Goal: Obtain resource: Download file/media

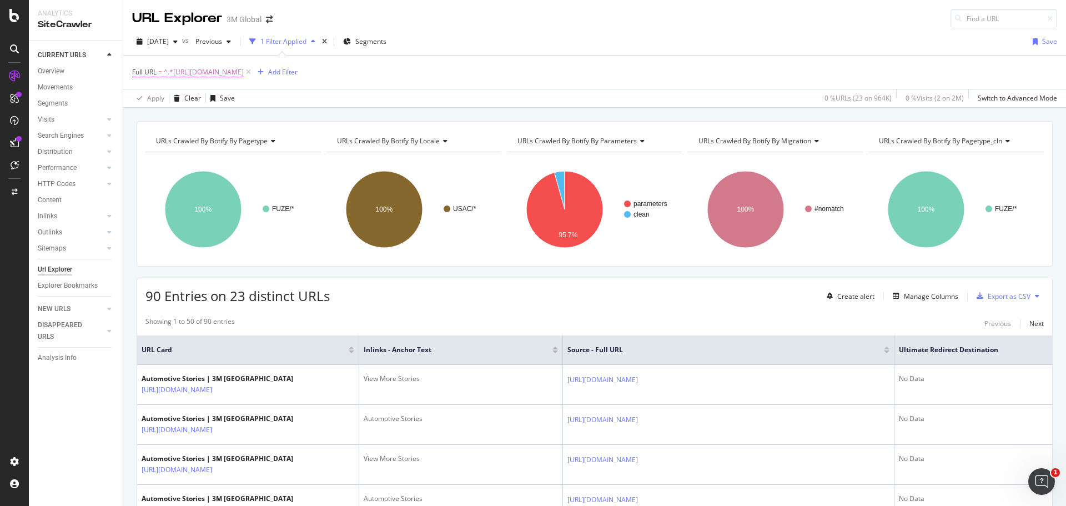
click at [244, 73] on span "^.*https://www.3m.com/3M/en_US/automotive-us/stories/.*$" at bounding box center [204, 72] width 80 height 16
click at [222, 116] on input "https://www.3m.com/3M/en_US/automotive-us/stories/" at bounding box center [194, 118] width 105 height 18
paste input "https://www.3m.com/3M/en_US/commercial-solutions-us/stories/"
type input "https://www.3m.com/3M/en_US/commercial-solutions-us/stories/"
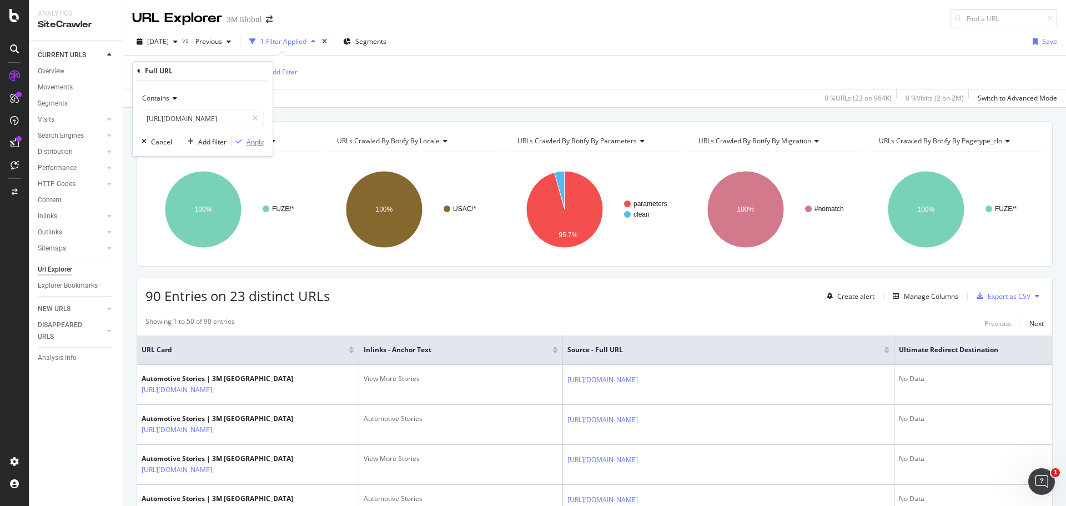
scroll to position [0, 0]
click at [252, 143] on div "Apply" at bounding box center [255, 141] width 17 height 9
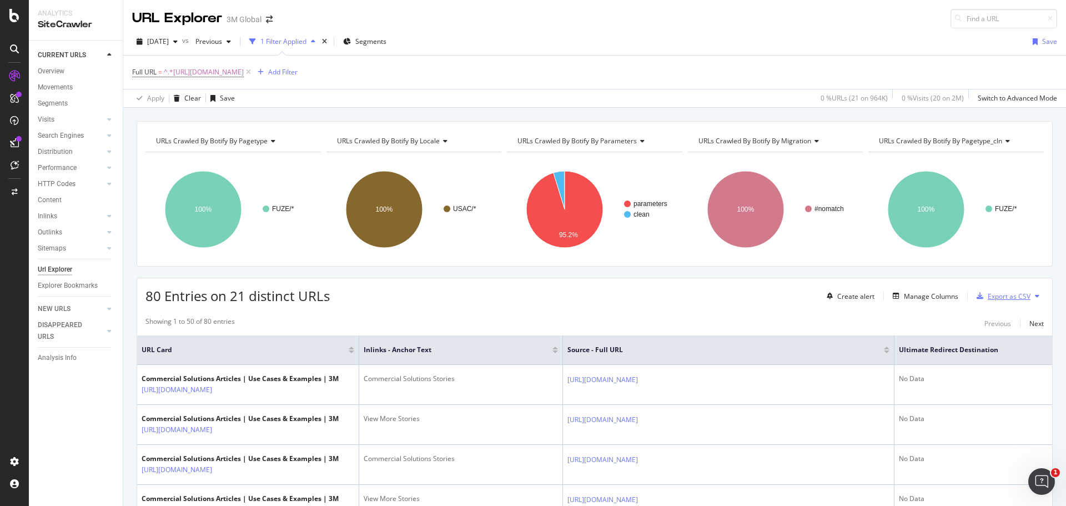
click at [1003, 295] on div "Export as CSV" at bounding box center [1009, 295] width 43 height 9
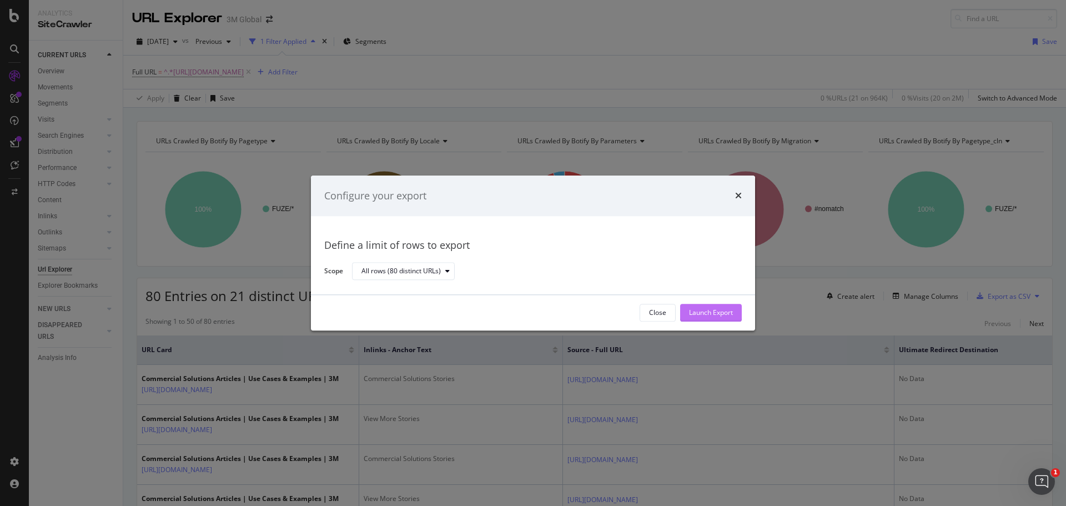
click at [701, 310] on div "Launch Export" at bounding box center [711, 312] width 44 height 9
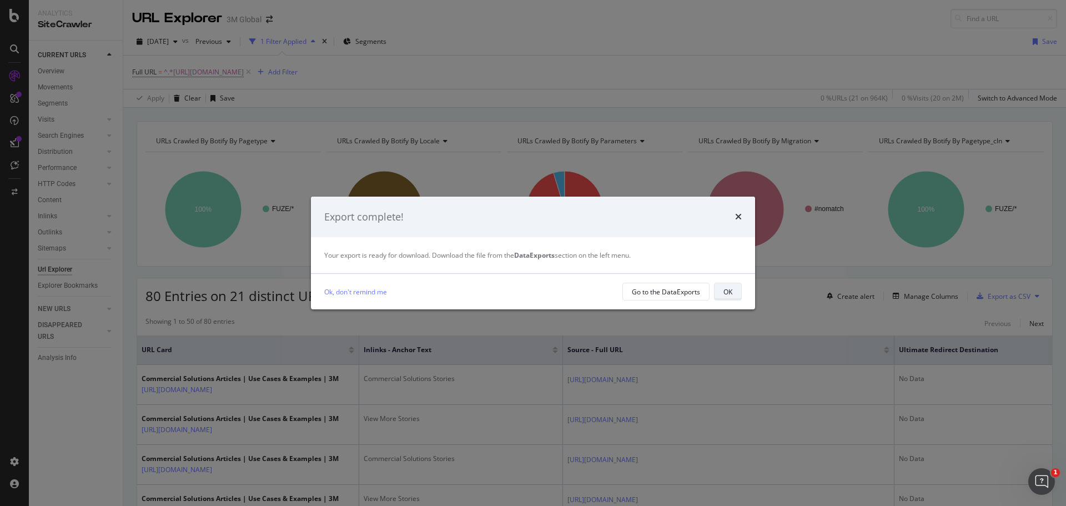
click at [724, 289] on div "OK" at bounding box center [727, 291] width 9 height 9
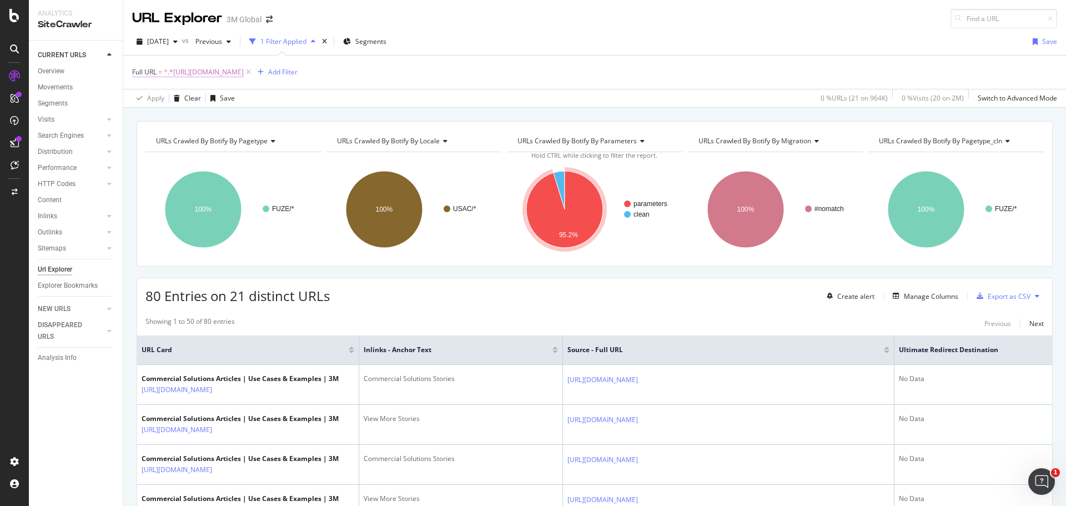
click at [244, 72] on span "^.*https://www.3m.com/3M/en_US/commercial-solutions-us/stories/.*$" at bounding box center [204, 72] width 80 height 16
click at [220, 118] on input "https://www.3m.com/3M/en_US/commercial-solutions-us/stories/" at bounding box center [194, 118] width 105 height 18
paste input "https://www.3m.com/3M/en_US/design-construction-us/stories/"
type input "https://www.3m.com/3M/en_US/design-construction-us/stories/"
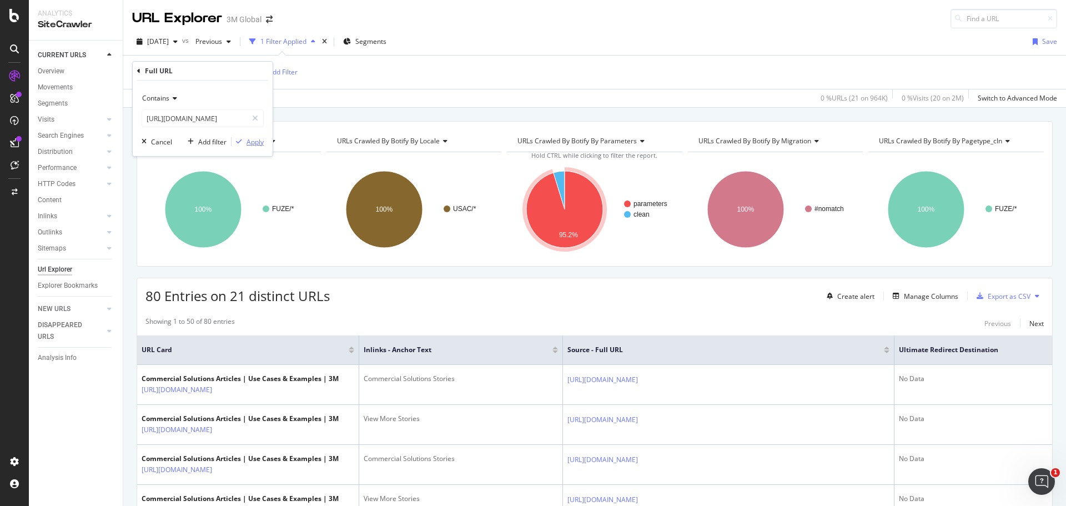
scroll to position [0, 0]
click at [253, 143] on div "Apply" at bounding box center [255, 141] width 17 height 9
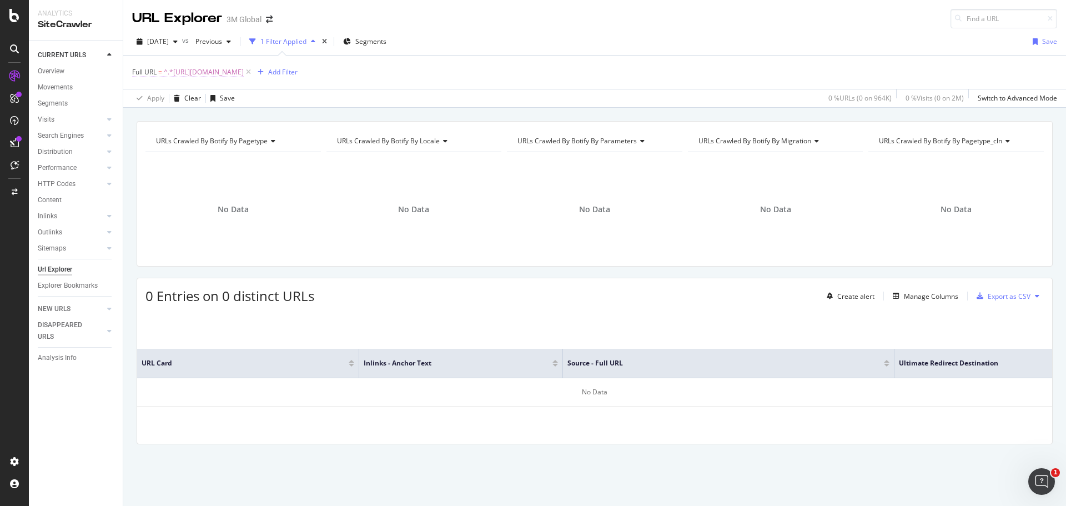
click at [244, 70] on span "^.*https://www.3m.com/3M/en_US/design-construction-us/stories/.*$" at bounding box center [204, 72] width 80 height 16
click at [223, 116] on input "https://www.3m.com/3M/en_US/design-construction-us/stories/" at bounding box center [194, 118] width 105 height 18
paste input "https://www.3m.com/3M/en_US/electronics-us/stories/"
type input "https://www.3m.com/3M/en_US/electronics-us/stories/"
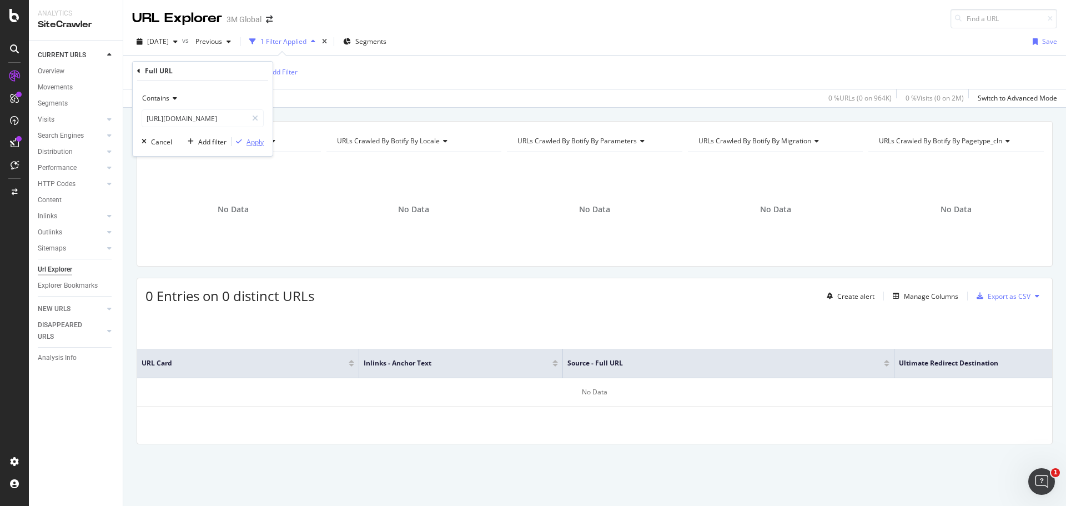
scroll to position [0, 0]
click at [251, 142] on div "Apply" at bounding box center [255, 141] width 17 height 9
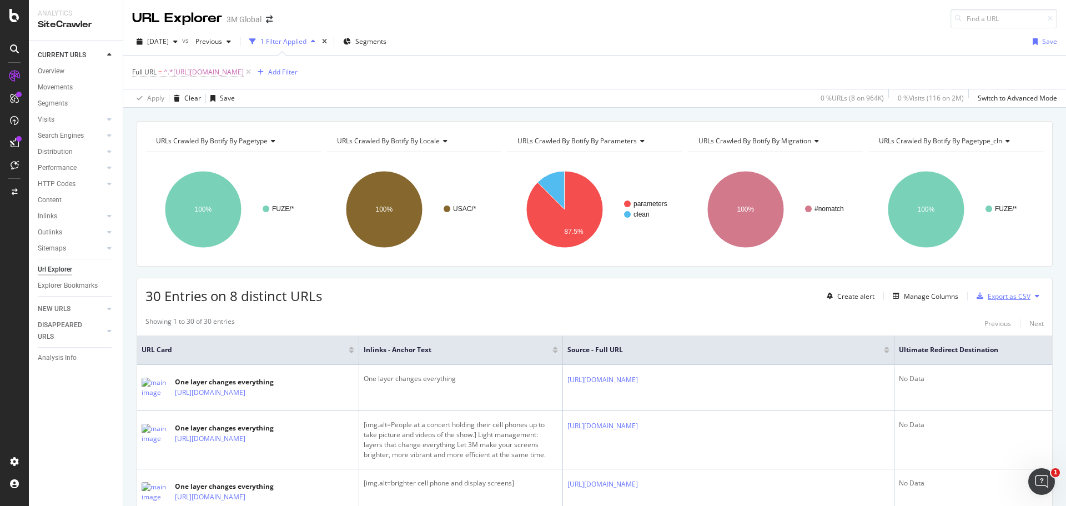
click at [1007, 294] on div "Export as CSV" at bounding box center [1009, 295] width 43 height 9
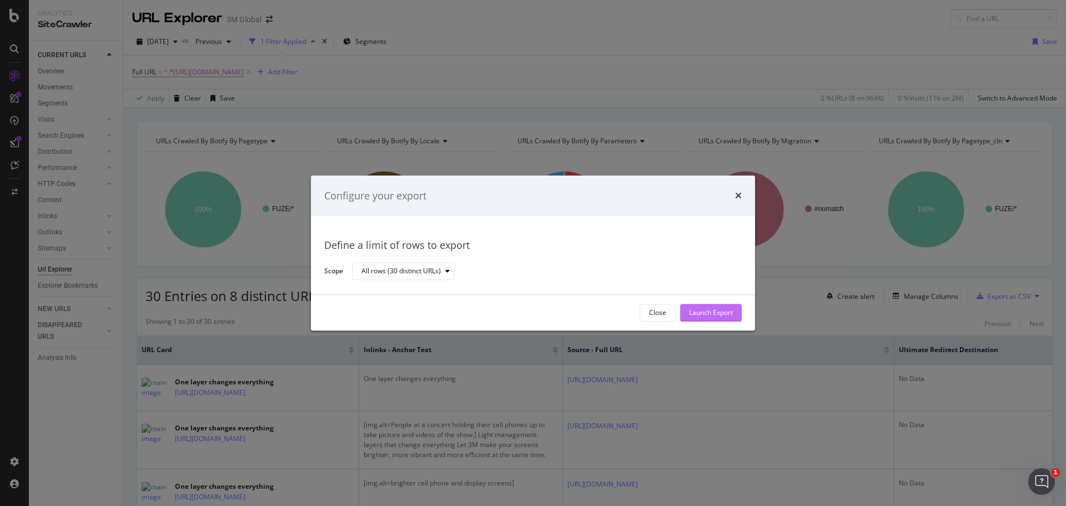
click at [715, 311] on div "Launch Export" at bounding box center [711, 312] width 44 height 9
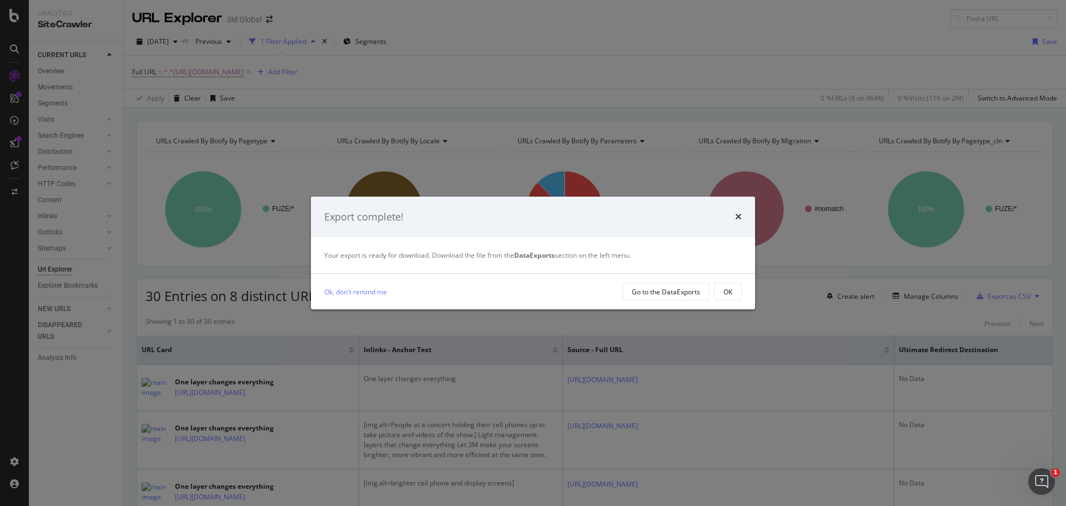
click at [726, 291] on div "OK" at bounding box center [727, 291] width 9 height 9
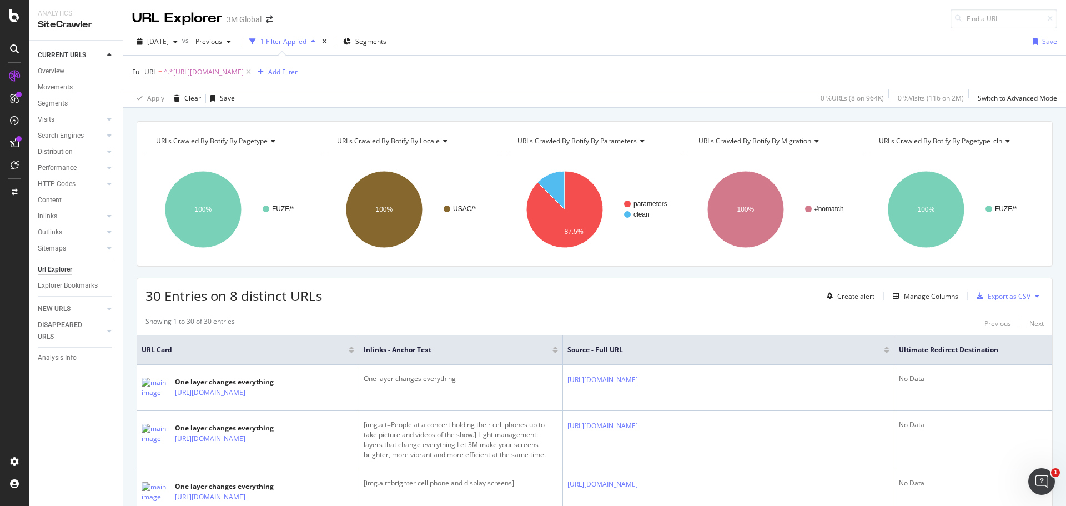
click at [244, 74] on span "^.*https://www.3m.com/3M/en_US/electronics-us/stories/.*$" at bounding box center [204, 72] width 80 height 16
click at [225, 121] on input "https://www.3m.com/3M/en_US/electronics-us/stories/" at bounding box center [194, 118] width 105 height 18
paste input "https://www.3m.com/3M/en_US/energy-us/stories/"
type input "https://www.3m.com/3M/en_US/energy-us/stories/"
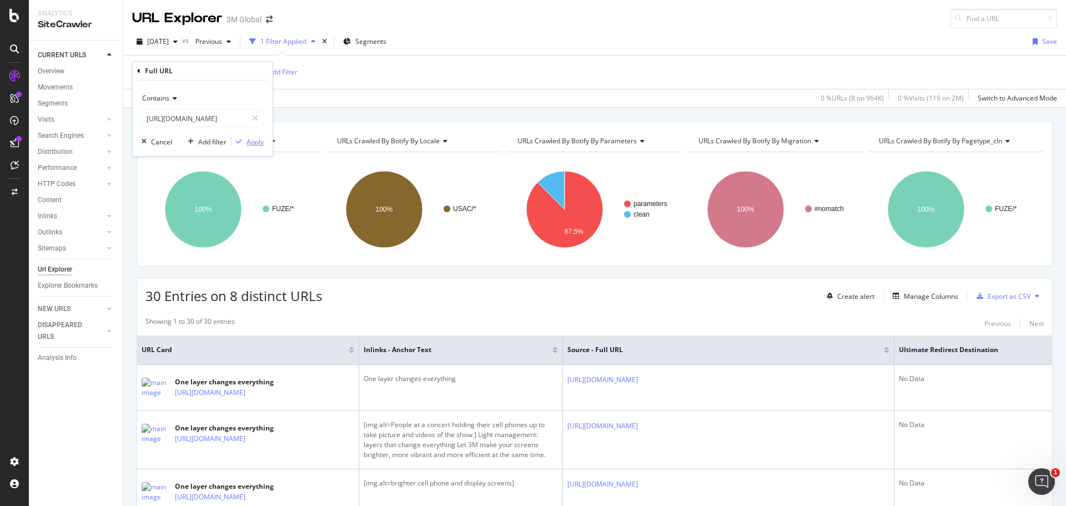
scroll to position [0, 0]
click at [253, 142] on div "Apply" at bounding box center [255, 141] width 17 height 9
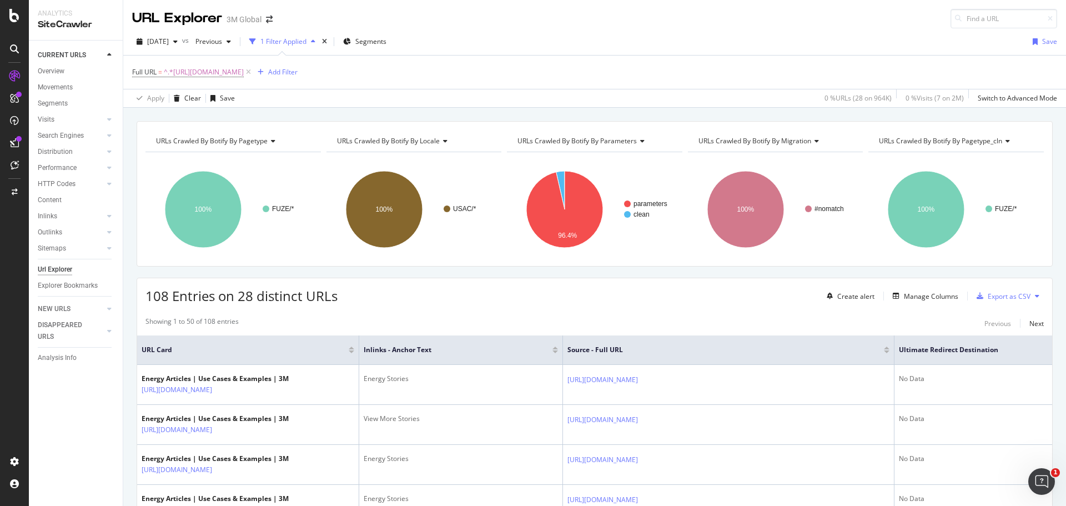
click at [522, 32] on div "2025 Oct. 5th vs Previous 1 Filter Applied Segments Save Full URL = ^.*https://…" at bounding box center [594, 67] width 943 height 79
click at [1005, 296] on div "Export as CSV" at bounding box center [1009, 295] width 43 height 9
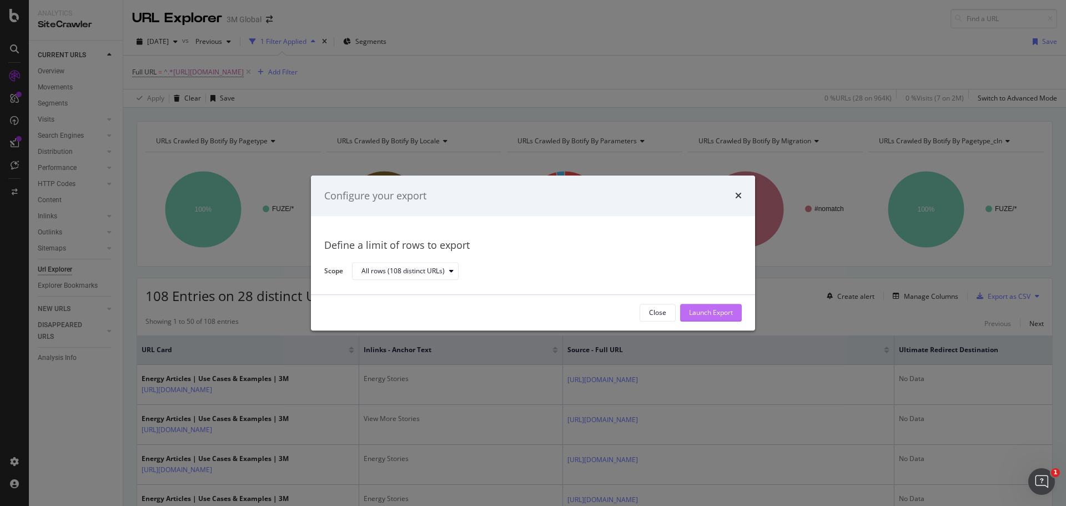
click at [702, 310] on div "Launch Export" at bounding box center [711, 312] width 44 height 9
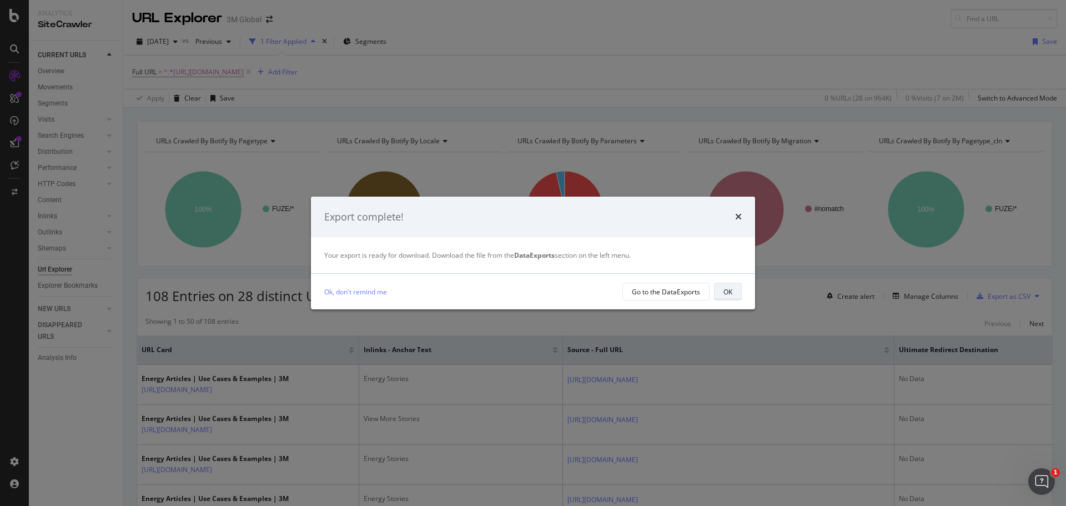
click at [726, 294] on div "OK" at bounding box center [727, 291] width 9 height 9
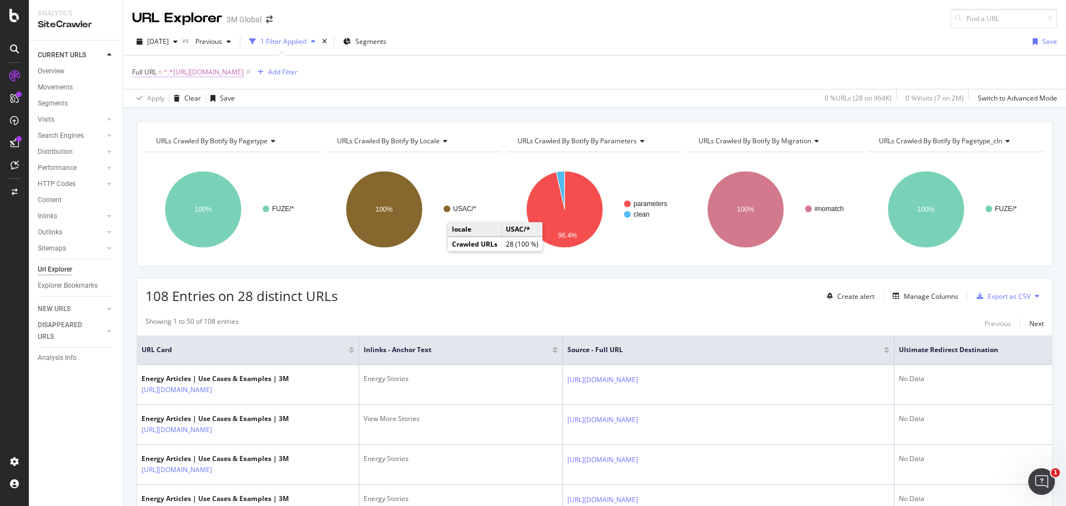
click at [244, 74] on span "^.*https://www.3m.com/3M/en_US/energy-us/stories/.*$" at bounding box center [204, 72] width 80 height 16
click at [218, 114] on input "https://www.3m.com/3M/en_US/energy-us/stories/" at bounding box center [194, 118] width 105 height 18
paste input "https://www.3m.com/3M/en_US/transportation-us/stories/"
type input "https://www.3m.com/3M/en_US/transportation-us/stories/"
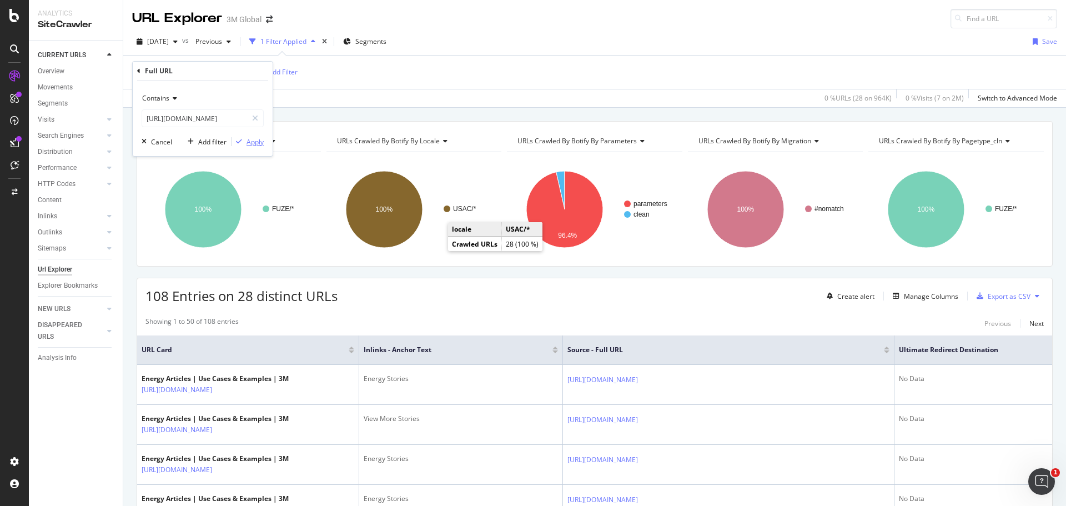
scroll to position [0, 0]
click at [259, 141] on div "Apply" at bounding box center [255, 141] width 17 height 9
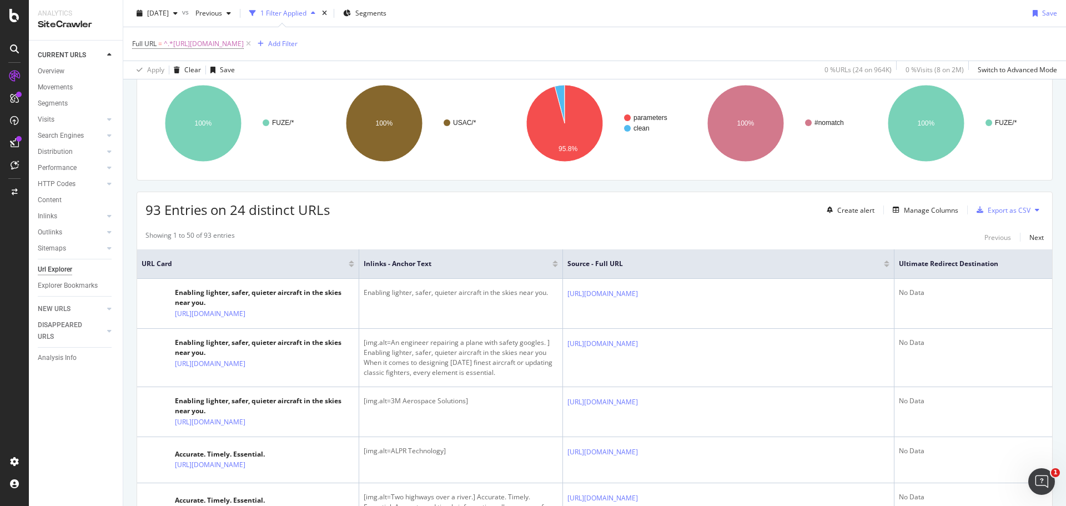
scroll to position [111, 0]
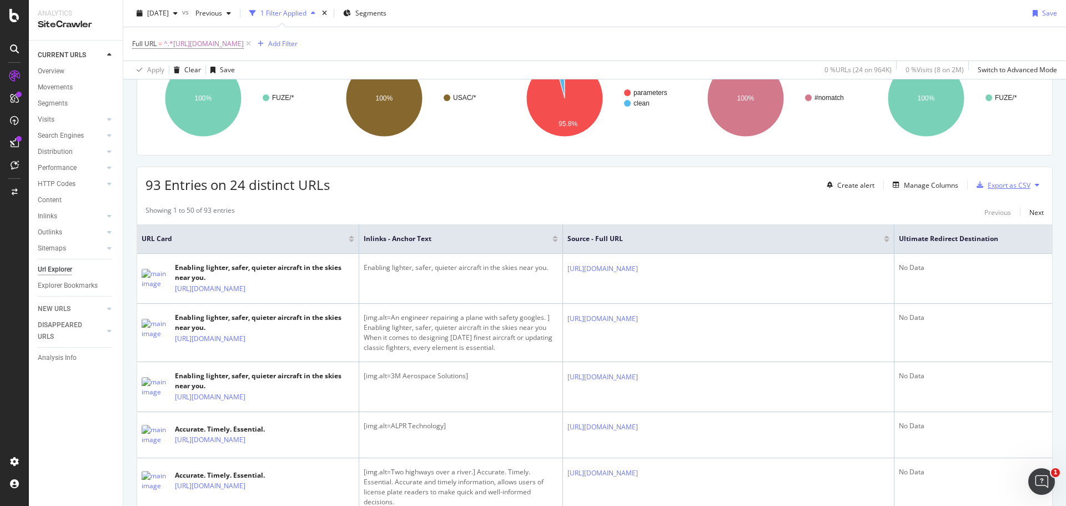
click at [999, 185] on div "Export as CSV" at bounding box center [1009, 184] width 43 height 9
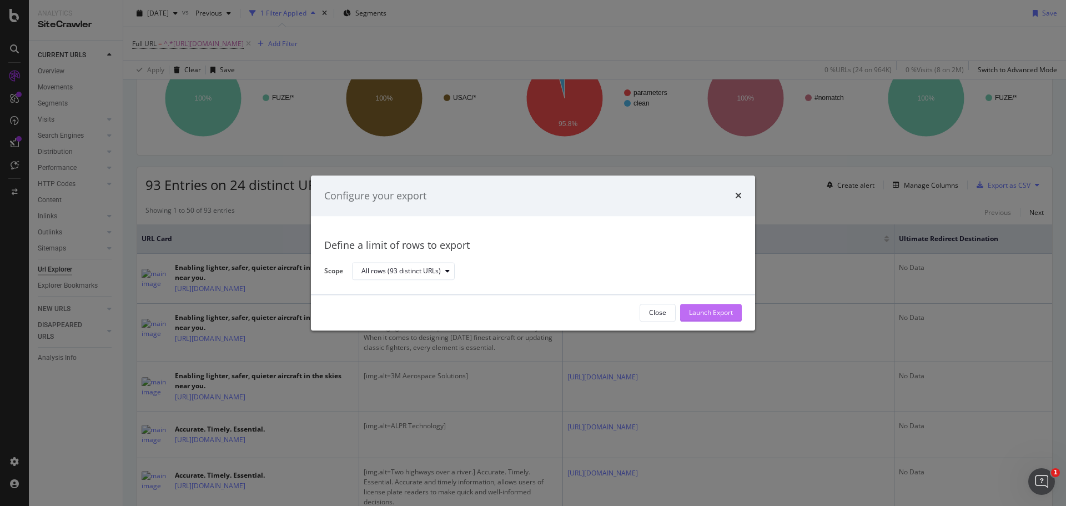
click at [711, 311] on div "Launch Export" at bounding box center [711, 312] width 44 height 9
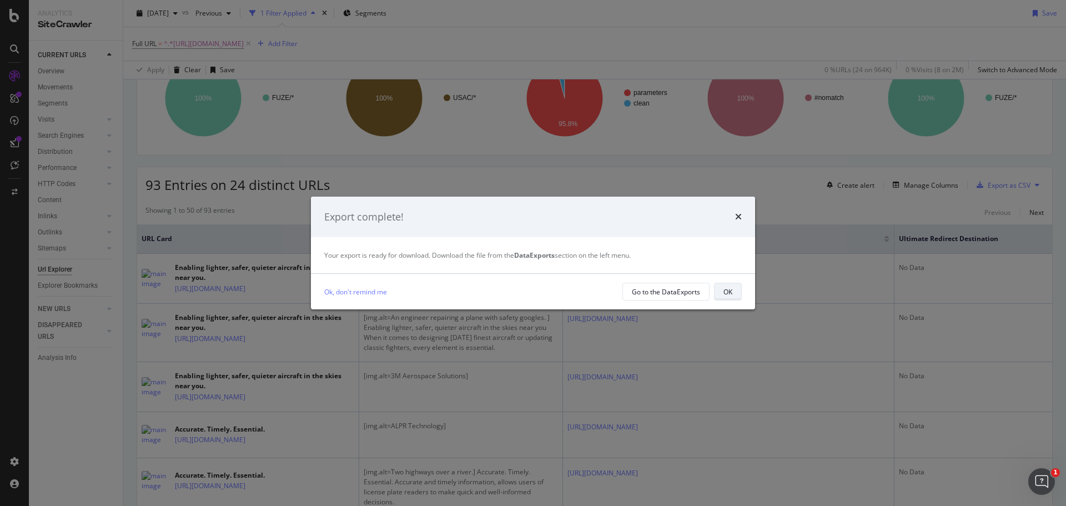
click at [732, 295] on div "OK" at bounding box center [727, 291] width 9 height 9
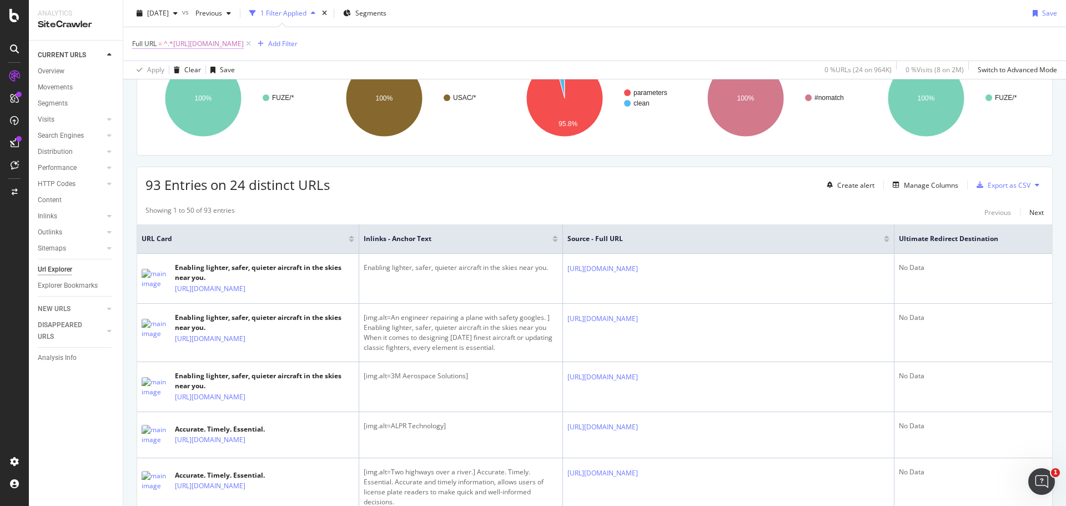
click at [244, 41] on span "^.*https://www.3m.com/3M/en_US/transportation-us/stories/.*$" at bounding box center [204, 44] width 80 height 16
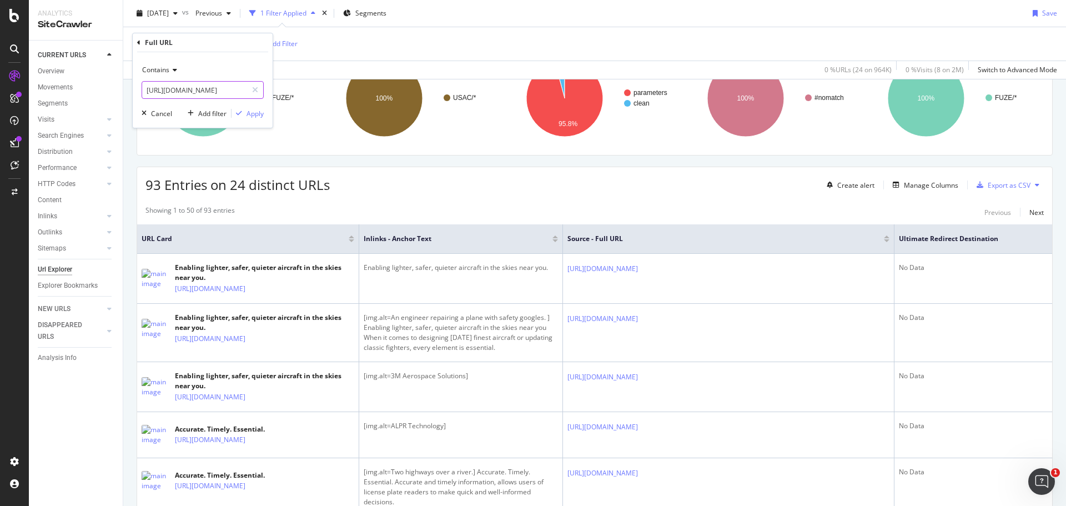
click at [214, 92] on input "https://www.3m.com/3M/en_US/transportation-us/stories/" at bounding box center [194, 90] width 105 height 18
paste input "https://www.3m.com/3M/en_US/safety-us/stories/"
type input "https://www.3m.com/3M/en_US/safety-us/stories/"
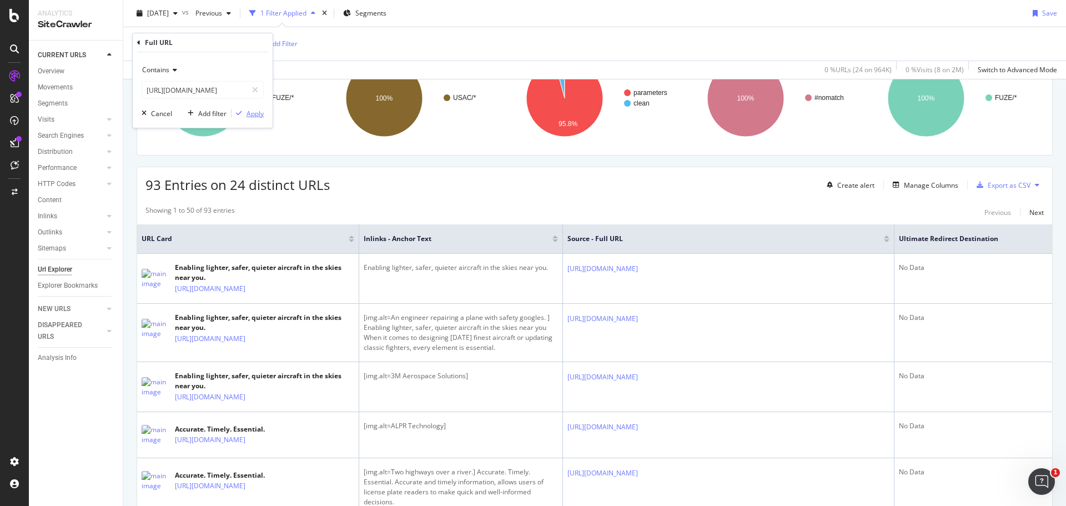
click at [257, 113] on div "Apply" at bounding box center [255, 113] width 17 height 9
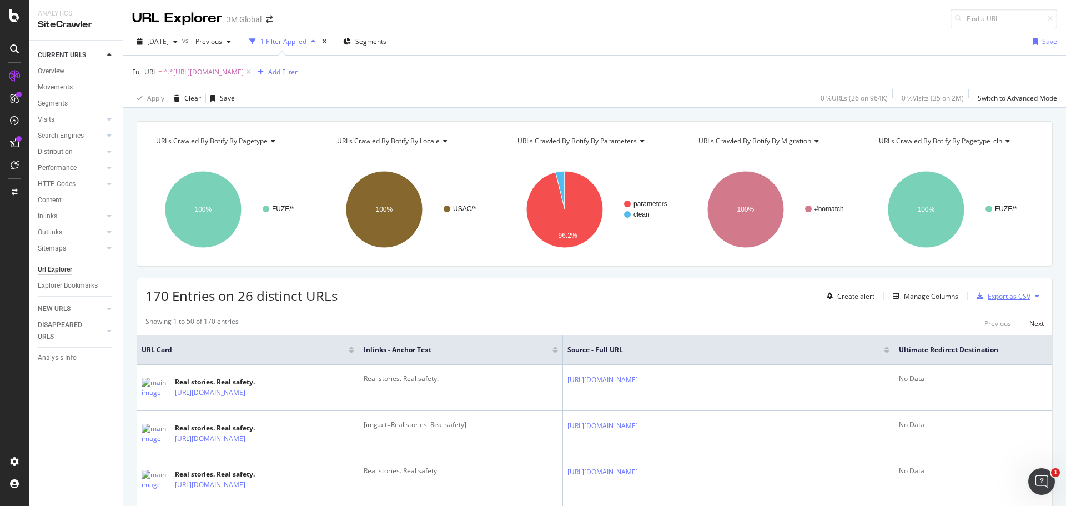
click at [999, 296] on div "Export as CSV" at bounding box center [1009, 295] width 43 height 9
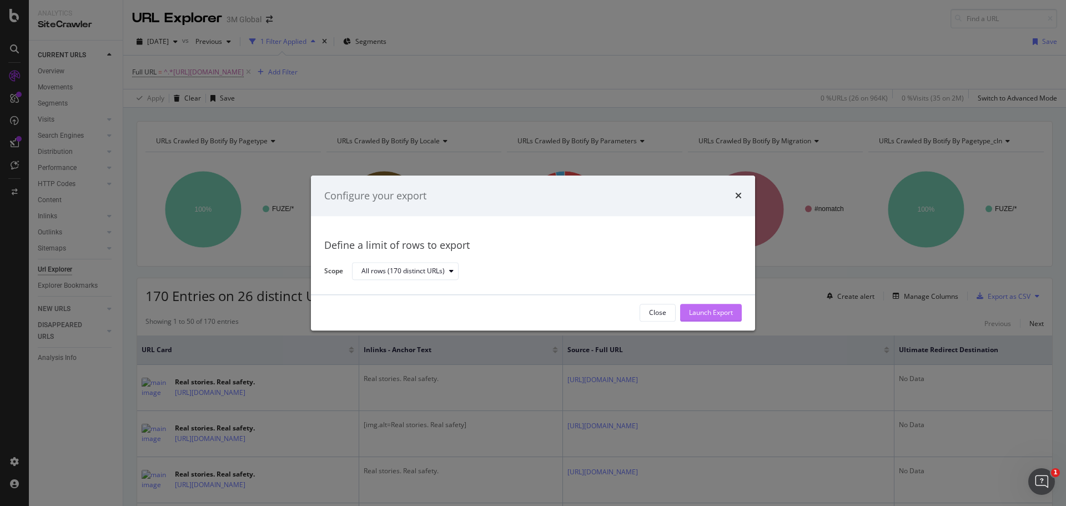
click at [710, 310] on div "Launch Export" at bounding box center [711, 312] width 44 height 9
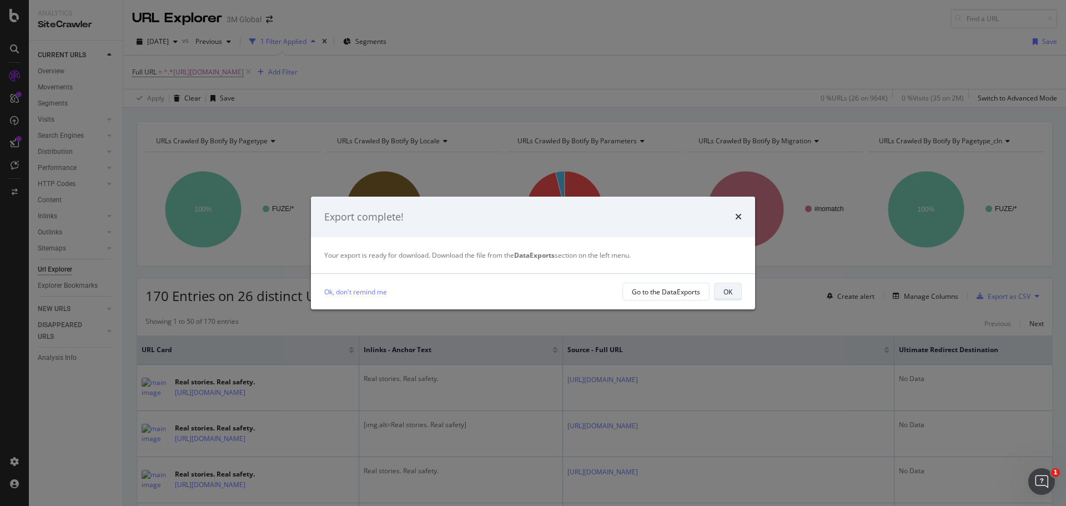
click at [726, 296] on div "OK" at bounding box center [727, 291] width 9 height 9
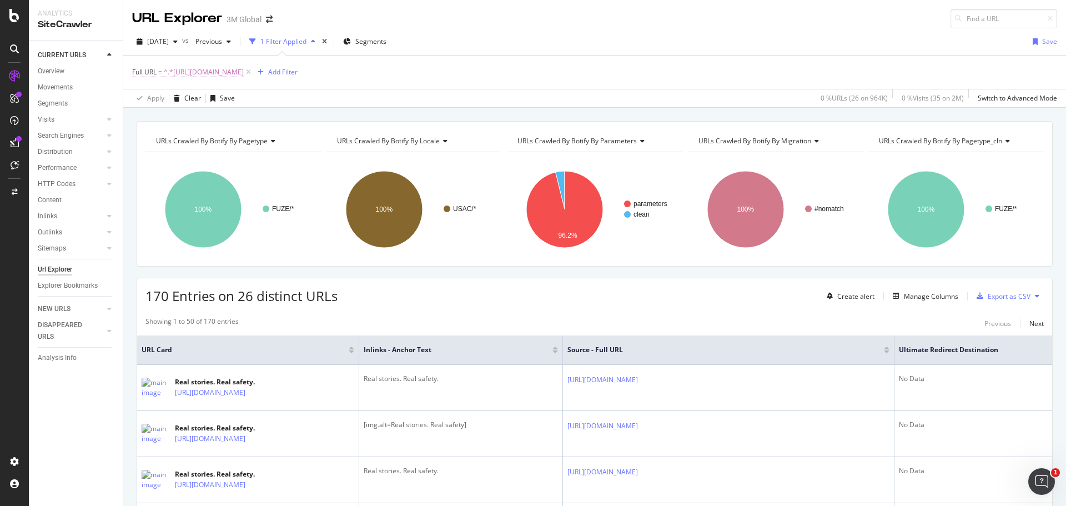
click at [244, 73] on span "^.*https://www.3m.com/3M/en_US/safety-us/stories/.*$" at bounding box center [204, 72] width 80 height 16
click at [221, 120] on input "https://www.3m.com/3M/en_US/safety-us/stories/" at bounding box center [194, 118] width 105 height 18
paste input "https://www.3mcanada.ca/3M/en_CA/commercial-solutions-ca/stories/"
type input "https://www.3mcanada.ca/3M/en_CA/commercial-solutions-ca/stories/"
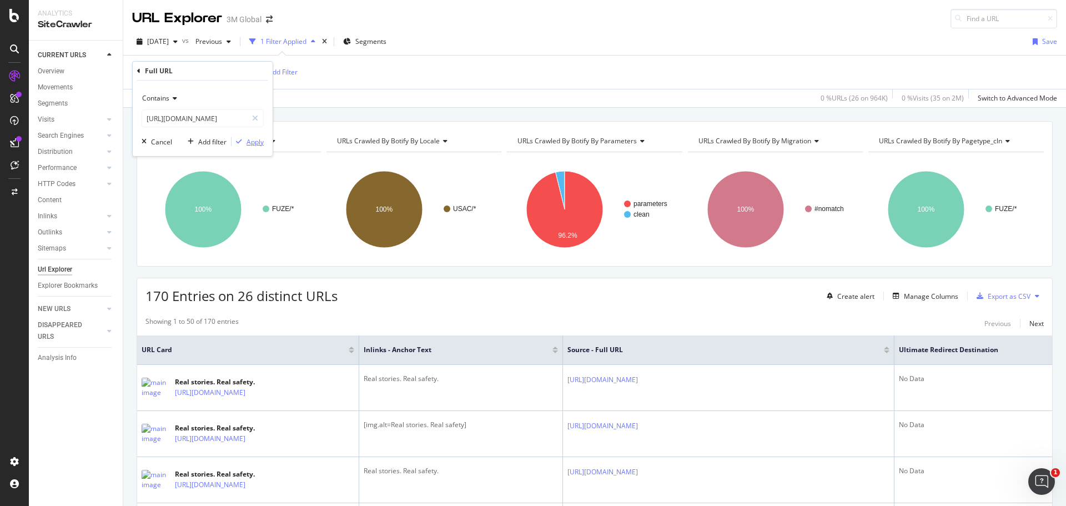
scroll to position [0, 0]
click at [256, 144] on div "Apply" at bounding box center [255, 141] width 17 height 9
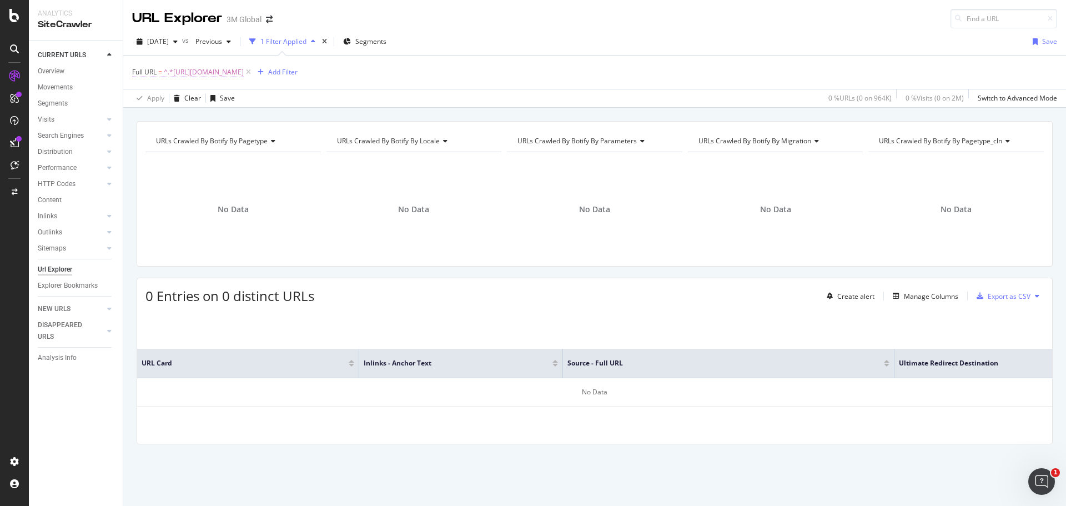
click at [244, 74] on span "^.*https://www.3mcanada.ca/3M/en_CA/commercial-solutions-ca/stories/.*$" at bounding box center [204, 72] width 80 height 16
click at [223, 119] on input "https://www.3mcanada.ca/3M/en_CA/commercial-solutions-ca/stories/" at bounding box center [194, 118] width 105 height 18
paste input "https://www.3mcanada.ca/3M/fr_CA/commercial-solutions-ca/stories/"
type input "https://www.3mcanada.ca/3M/fr_CA/commercial-solutions-ca/stories/"
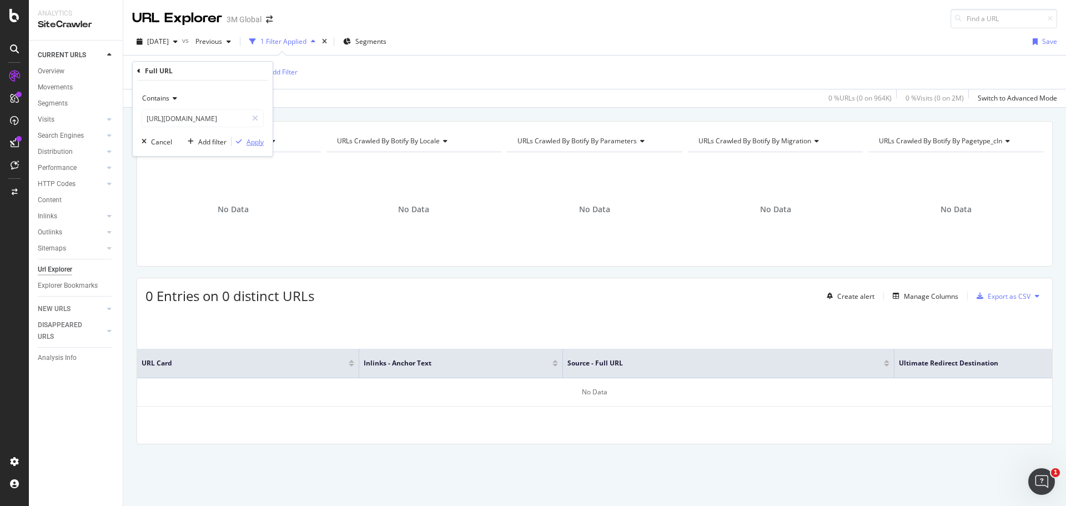
scroll to position [0, 0]
drag, startPoint x: 254, startPoint y: 141, endPoint x: 386, endPoint y: 95, distance: 139.8
click at [255, 141] on div "Apply" at bounding box center [255, 141] width 17 height 9
click at [242, 72] on span "^.*https://www.3mcanada.ca/3M/fr_CA/commercial-solutions-ca/stories/.*$" at bounding box center [204, 72] width 80 height 16
click at [193, 117] on input "https://www.3mcanada.ca/3M/fr_CA/commercial-solutions-ca/stories/" at bounding box center [194, 118] width 105 height 18
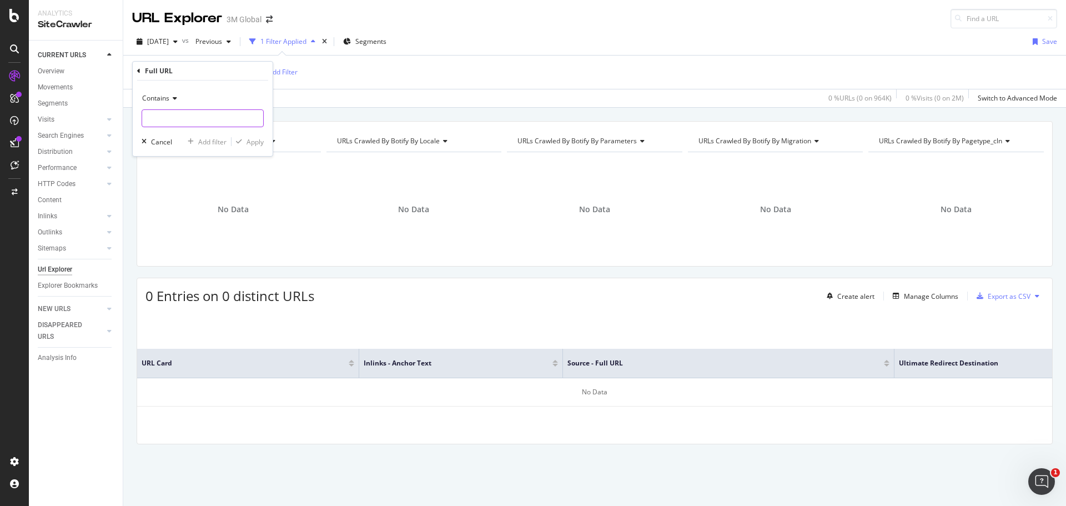
paste input "https://www.3mcanada.ca/3M/en_CA/design-construction-ca/stories/"
type input "https://www.3mcanada.ca/3M/en_CA/design-construction-ca/stories/"
click at [257, 142] on div "Apply" at bounding box center [255, 141] width 17 height 9
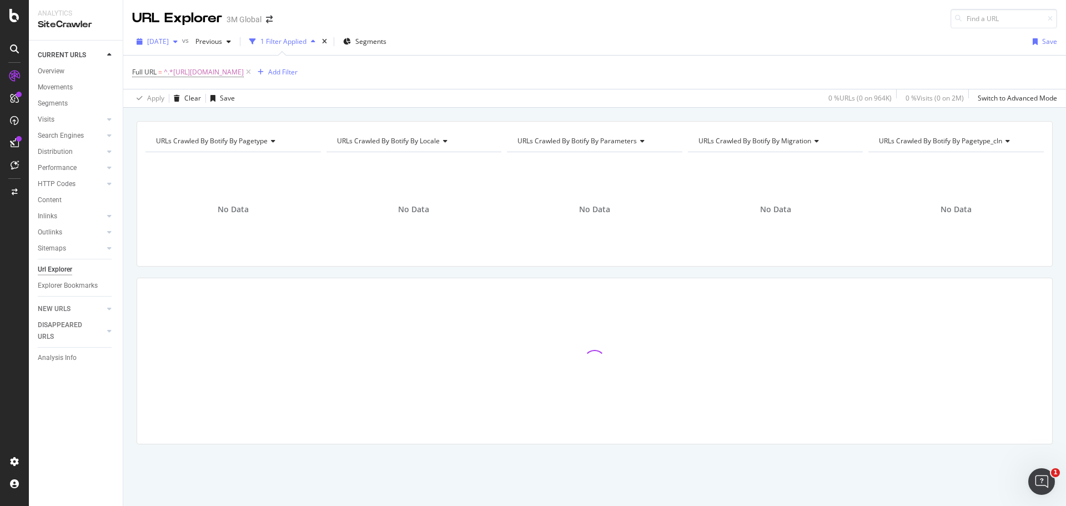
click at [182, 42] on div "button" at bounding box center [175, 41] width 13 height 7
click at [182, 41] on div "button" at bounding box center [175, 41] width 13 height 7
click at [612, 34] on div "2025 Oct. 5th vs Previous 1 Filter Applied Segments Save" at bounding box center [594, 44] width 943 height 22
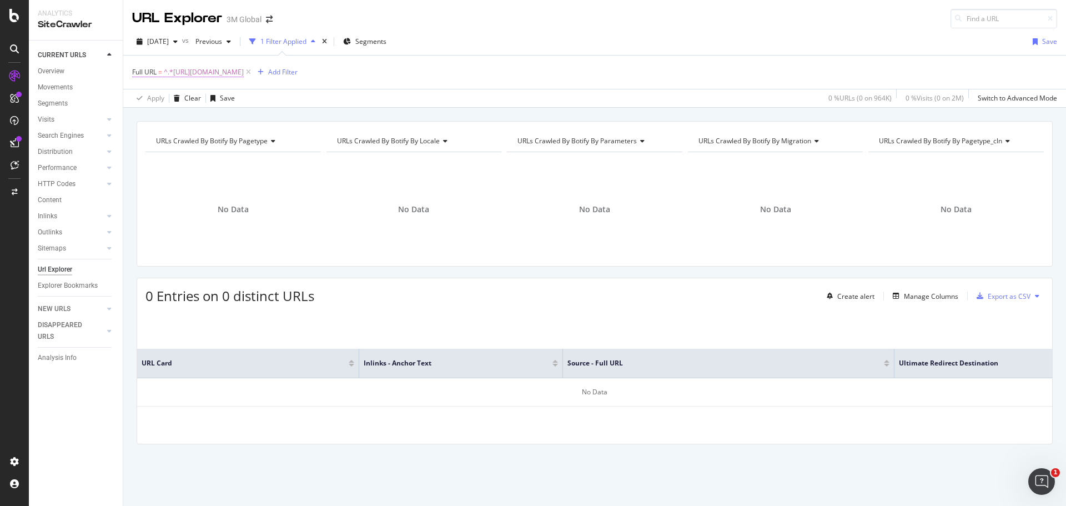
click at [244, 73] on span "^.*https://www.3mcanada.ca/3M/en_CA/design-construction-ca/stories/.*$" at bounding box center [204, 72] width 80 height 16
click at [208, 125] on input "https://www.3mcanada.ca/3M/en_CA/design-construction-ca/stories/" at bounding box center [194, 118] width 105 height 18
paste input "https://www.3mcanada.ca/3M/fr_CA/design-construction-ca/stories/"
type input "https://www.3mcanada.ca/3M/fr_CA/design-construction-ca/stories/"
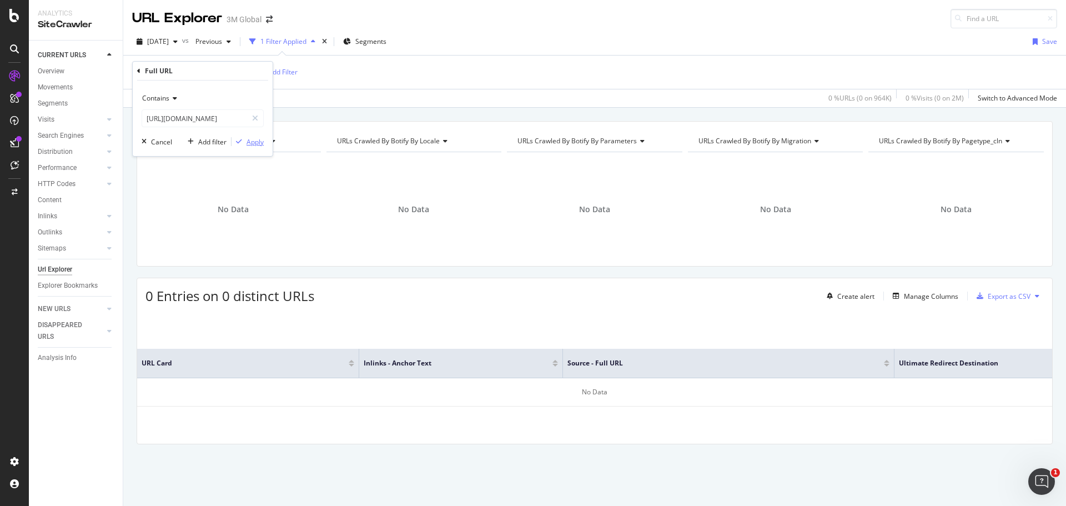
scroll to position [0, 0]
click at [254, 143] on div "Apply" at bounding box center [255, 141] width 17 height 9
click at [244, 74] on span "^.*https://www.3mcanada.ca/3M/fr_CA/design-construction-ca/stories/.*$" at bounding box center [204, 72] width 80 height 16
click at [213, 118] on input "https://www.3mcanada.ca/3M/fr_CA/design-construction-ca/stories/" at bounding box center [194, 118] width 105 height 18
paste input "https://www.3mcanada.ca/3M/en_CA/electronics-ca/stories/"
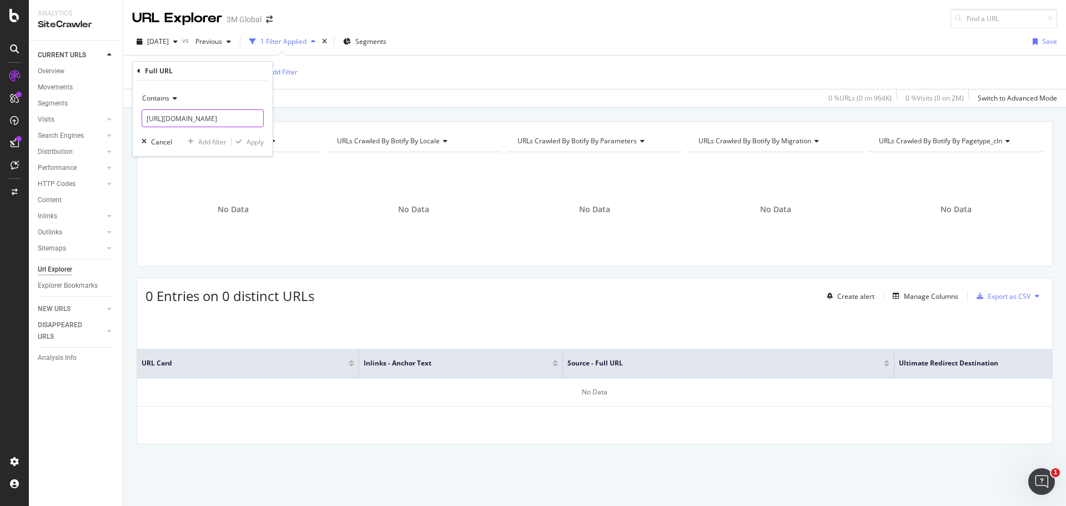
scroll to position [0, 89]
type input "https://www.3mcanada.ca/3M/en_CA/electronics-ca/stories/"
click at [254, 144] on div "Apply" at bounding box center [255, 141] width 17 height 9
click at [244, 70] on span "^.*https://www.3mcanada.ca/3M/en_CA/electronics-ca/stories/.*$" at bounding box center [204, 72] width 80 height 16
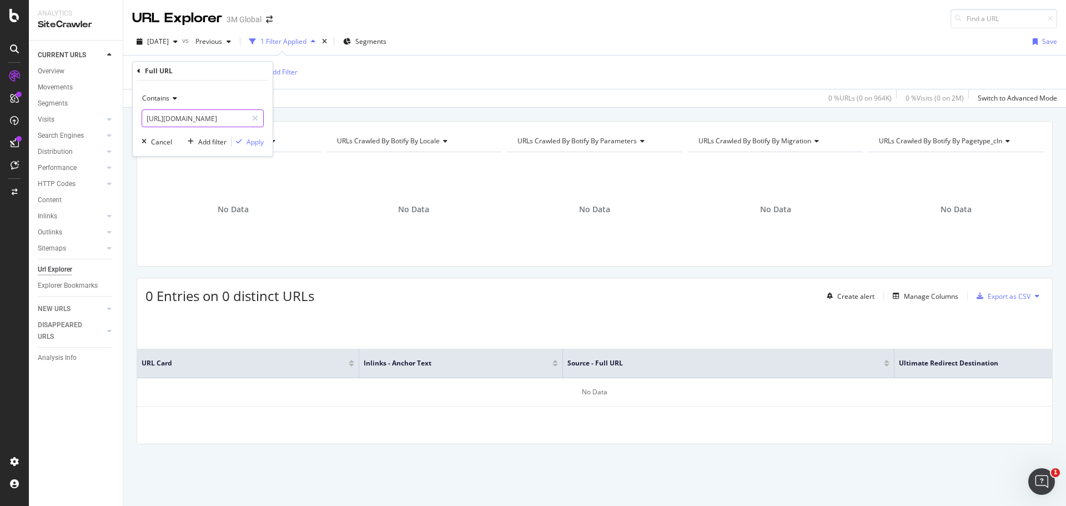
click at [210, 113] on input "https://www.3mcanada.ca/3M/en_CA/electronics-ca/stories/" at bounding box center [194, 118] width 105 height 18
paste input "https://www.3mcanada.ca/3M/fr_CA/electronics-ca/stories/"
type input "https://www.3mcanada.ca/3M/fr_CA/electronics-ca/stories/"
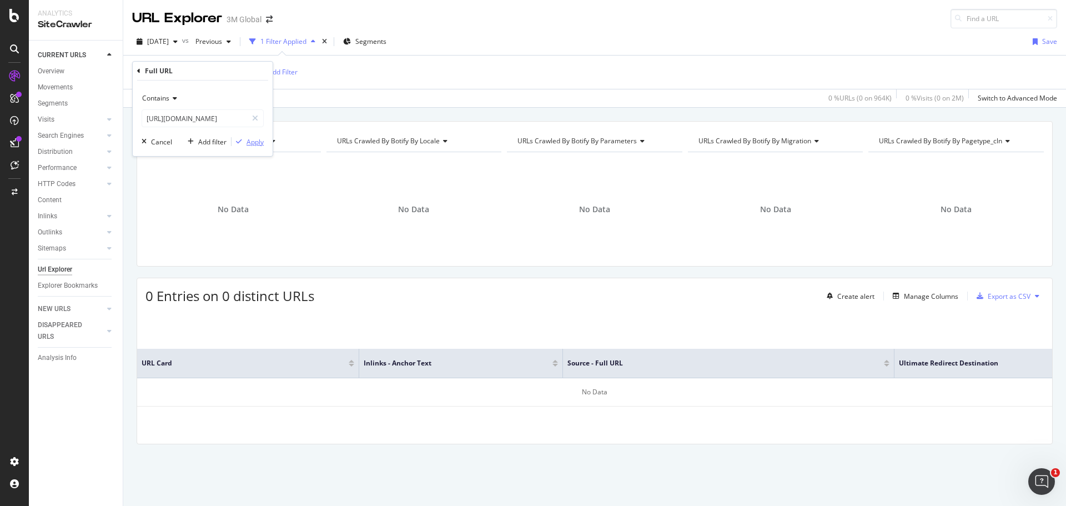
click at [253, 142] on div "Apply" at bounding box center [255, 141] width 17 height 9
click at [241, 71] on span "^.*https://www.3mcanada.ca/3M/fr_CA/electronics-ca/stories/.*$" at bounding box center [204, 72] width 80 height 16
click at [210, 124] on input "https://www.3mcanada.ca/3M/fr_CA/electronics-ca/stories/" at bounding box center [194, 118] width 105 height 18
paste input "https://www.3mcanada.ca/3M/en_CA/energy-ca/stories/"
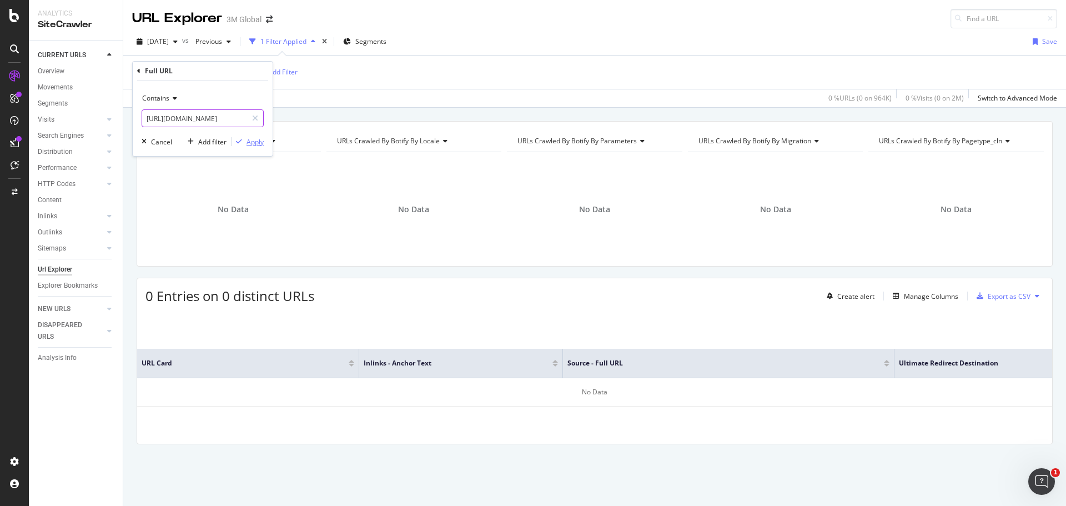
type input "https://www.3mcanada.ca/3M/en_CA/energy-ca/stories/"
click at [255, 140] on div "Apply" at bounding box center [255, 141] width 17 height 9
click at [244, 72] on span "^.*https://www.3mcanada.ca/3M/en_CA/energy-ca/stories/.*$" at bounding box center [204, 72] width 80 height 16
click at [235, 120] on input "https://www.3mcanada.ca/3M/en_CA/energy-ca/stories/" at bounding box center [194, 118] width 105 height 18
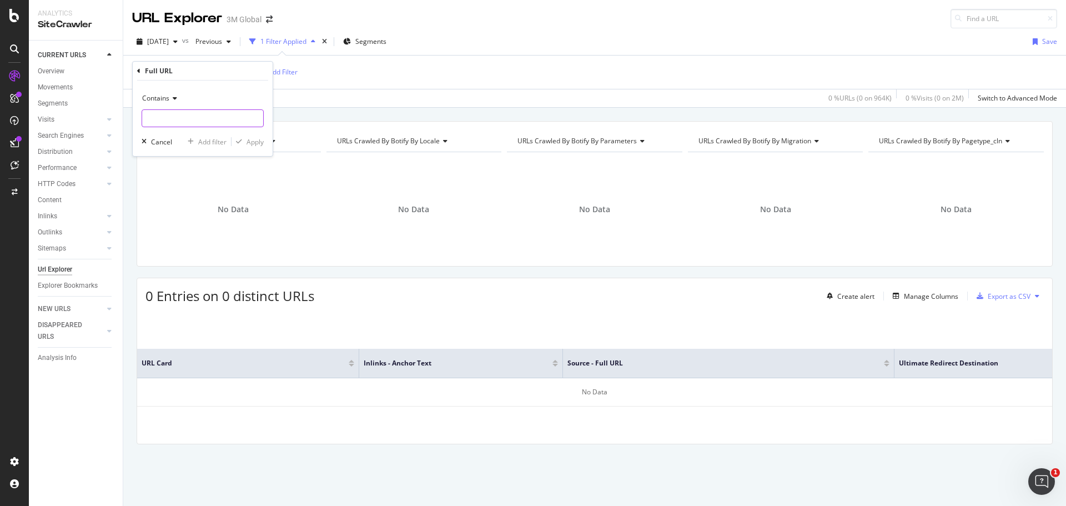
paste input "https://www.3mcanada.ca/3M/fr_CA/energy-ca/stories/"
type input "https://www.3mcanada.ca/3M/fr_CA/energy-ca/stories/"
click at [255, 142] on div "Apply" at bounding box center [255, 141] width 17 height 9
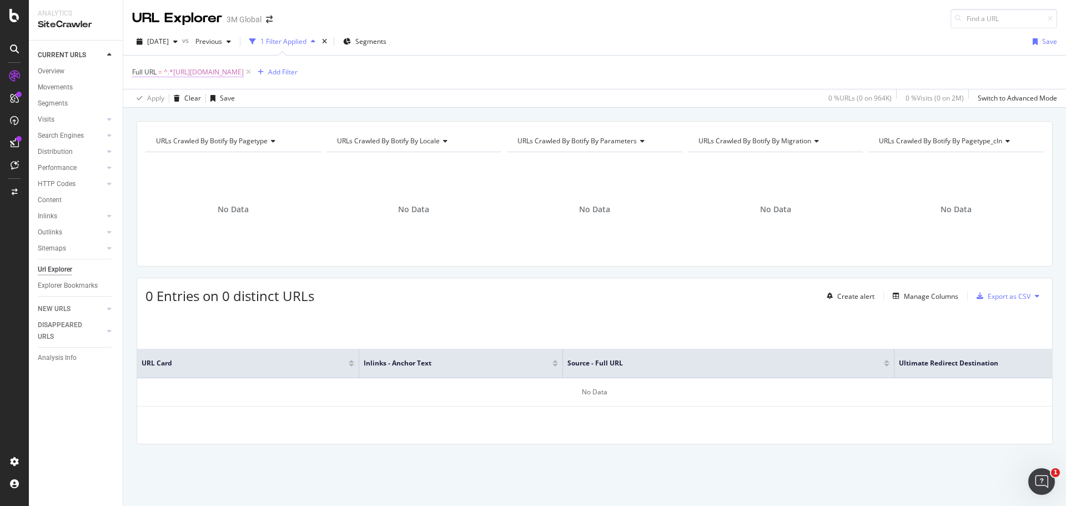
click at [244, 72] on span "^.*https://www.3mcanada.ca/3M/fr_CA/energy-ca/stories/.*$" at bounding box center [204, 72] width 80 height 16
click at [227, 119] on input "https://www.3mcanada.ca/3M/fr_CA/energy-ca/stories/" at bounding box center [194, 118] width 105 height 18
paste input "https://www.3mcanada.ca/3M/fr_CA/manufacturing-ca/stories/"
type input "https://www.3mcanada.ca/3M/fr_CA/manufacturing-ca/stories/"
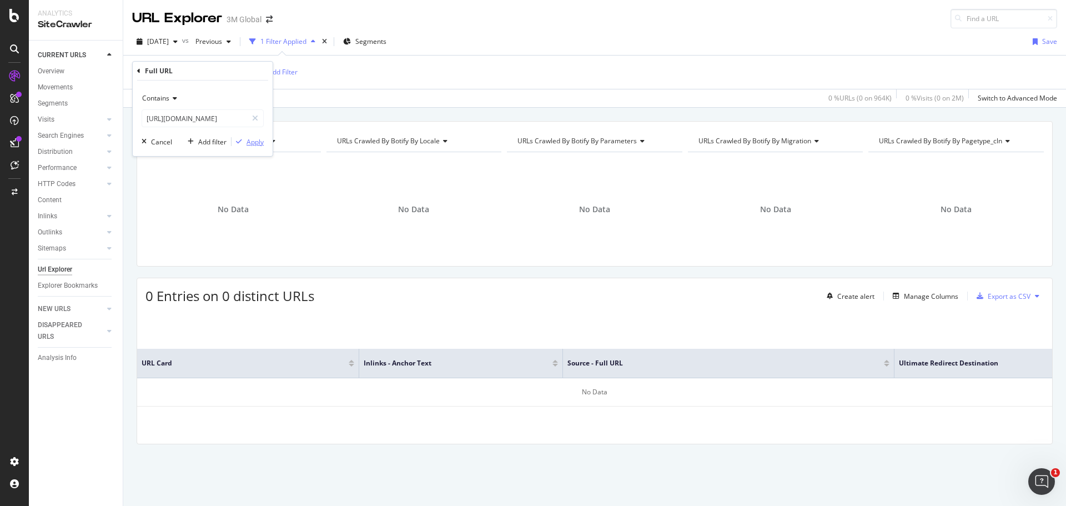
scroll to position [0, 0]
click at [255, 143] on div "Apply" at bounding box center [255, 141] width 17 height 9
click at [244, 73] on span "^.*https://www.3mcanada.ca/3M/fr_CA/manufacturing-ca/stories/.*$" at bounding box center [204, 72] width 80 height 16
click at [218, 117] on input "https://www.3mcanada.ca/3M/fr_CA/manufacturing-ca/stories/" at bounding box center [194, 118] width 105 height 18
paste input "https://www.3mcanada.ca/3M/en_CA/manufacturing-ca/stories/"
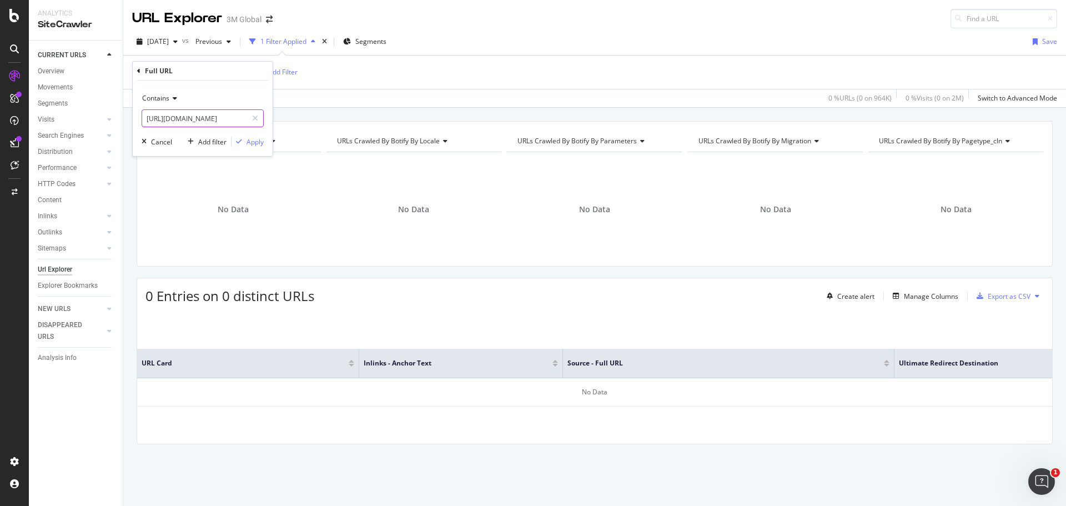
scroll to position [0, 101]
type input "https://www.3mcanada.ca/3M/en_CA/manufacturing-ca/stories/"
click at [257, 142] on div "Apply" at bounding box center [255, 141] width 17 height 9
click at [244, 71] on span "^.*https://www.3mcanada.ca/3M/en_CA/manufacturing-ca/stories/.*$" at bounding box center [204, 72] width 80 height 16
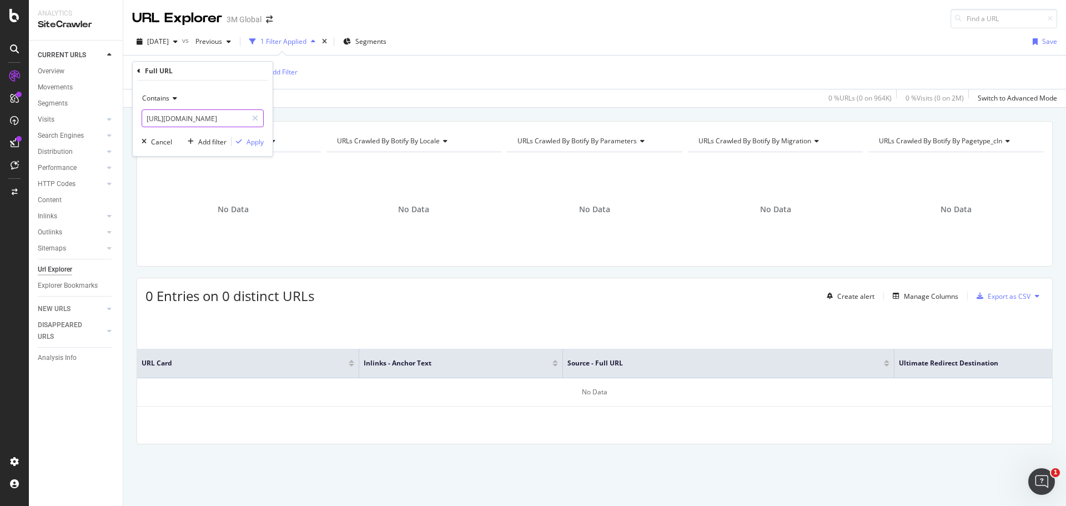
click at [200, 118] on input "https://www.3mcanada.ca/3M/en_CA/manufacturing-ca/stories/" at bounding box center [194, 118] width 105 height 18
paste input "https://www.3mcanada.ca/3M/en_CA/safety-ca/stories/"
type input "https://www.3mcanada.ca/3M/en_CA/safety-ca/stories/"
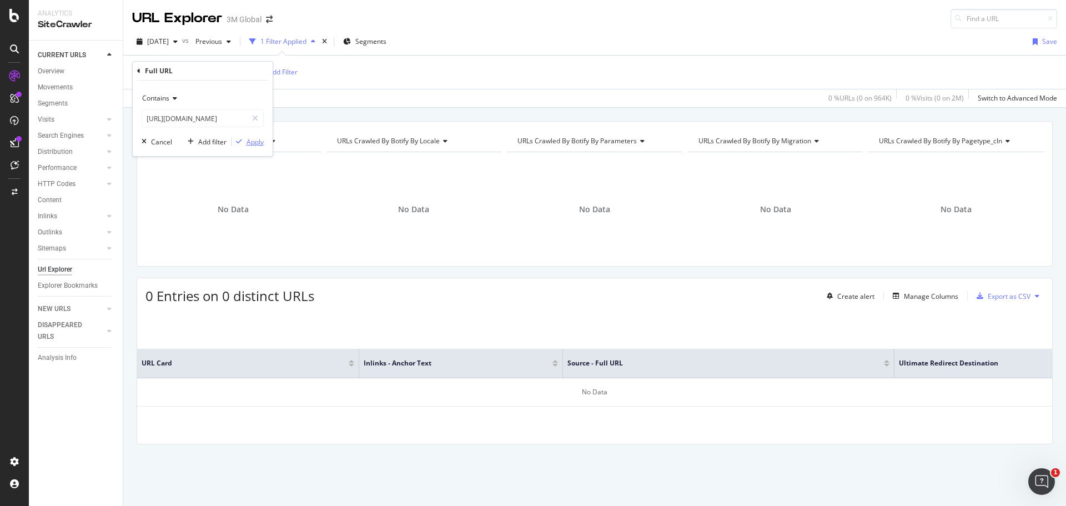
click at [254, 143] on div "Apply" at bounding box center [255, 141] width 17 height 9
click at [244, 73] on span "^.*https://www.3mcanada.ca/3M/en_CA/safety-ca/stories/.*$" at bounding box center [204, 72] width 80 height 16
click at [219, 114] on input "https://www.3mcanada.ca/3M/en_CA/safety-ca/stories/" at bounding box center [194, 118] width 105 height 18
paste input "https://www.3mcanada.ca/3M/fr_CA/safety-ca/stories/"
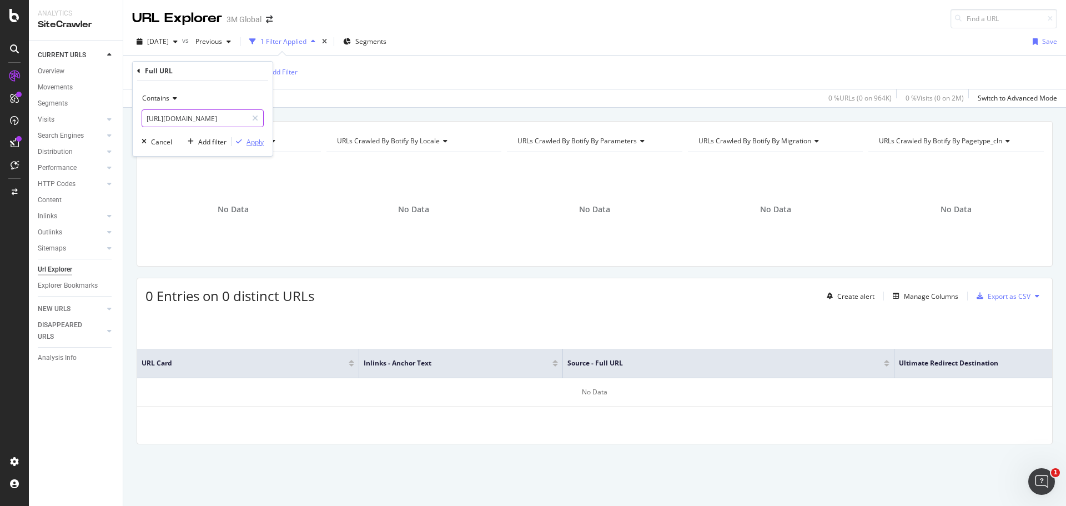
type input "https://www.3mcanada.ca/3M/fr_CA/safety-ca/stories/"
click at [252, 143] on div "Apply" at bounding box center [255, 141] width 17 height 9
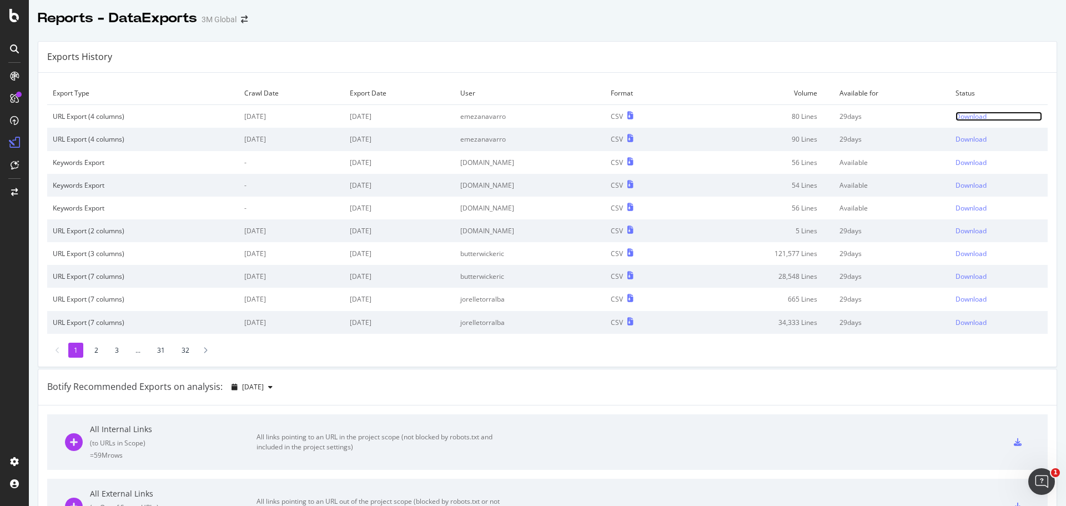
click at [956, 116] on div "Download" at bounding box center [971, 116] width 31 height 9
click at [956, 118] on div "Download" at bounding box center [971, 116] width 31 height 9
click at [956, 116] on div "Download" at bounding box center [971, 116] width 31 height 9
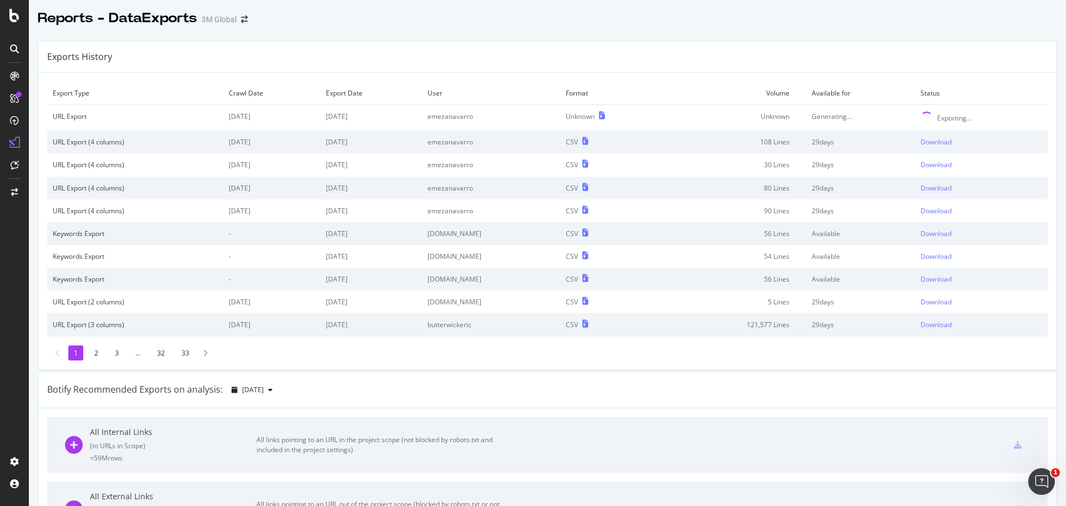
click at [550, 21] on div "Reports - DataExports 3M Global" at bounding box center [547, 14] width 1037 height 28
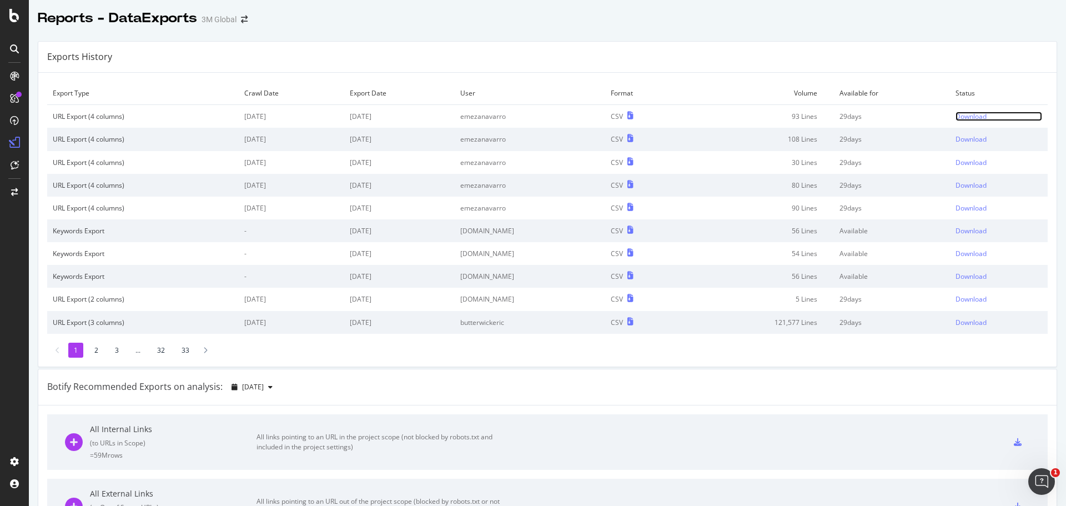
click at [959, 117] on div "Download" at bounding box center [971, 116] width 31 height 9
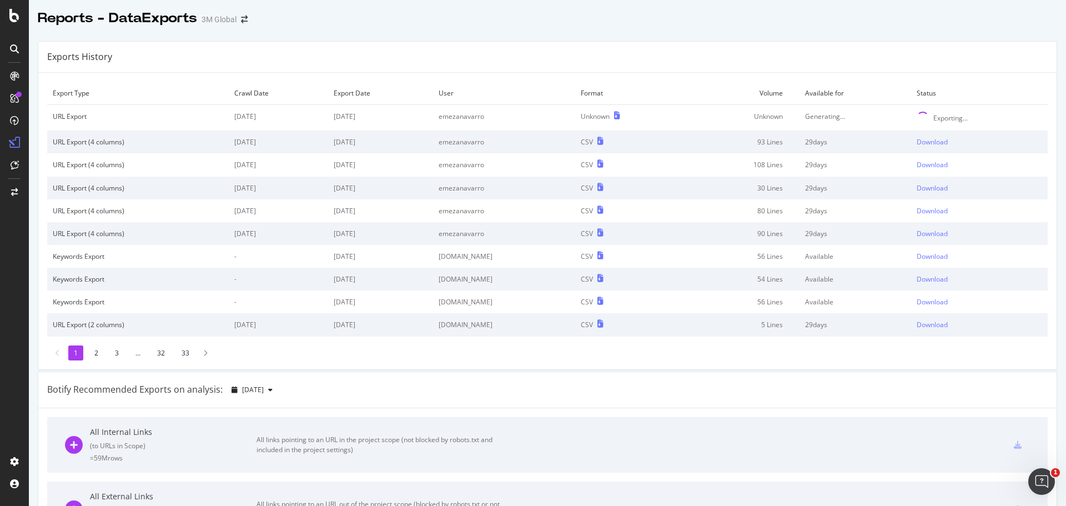
click at [641, 26] on div "Reports - DataExports 3M Global" at bounding box center [547, 14] width 1037 height 28
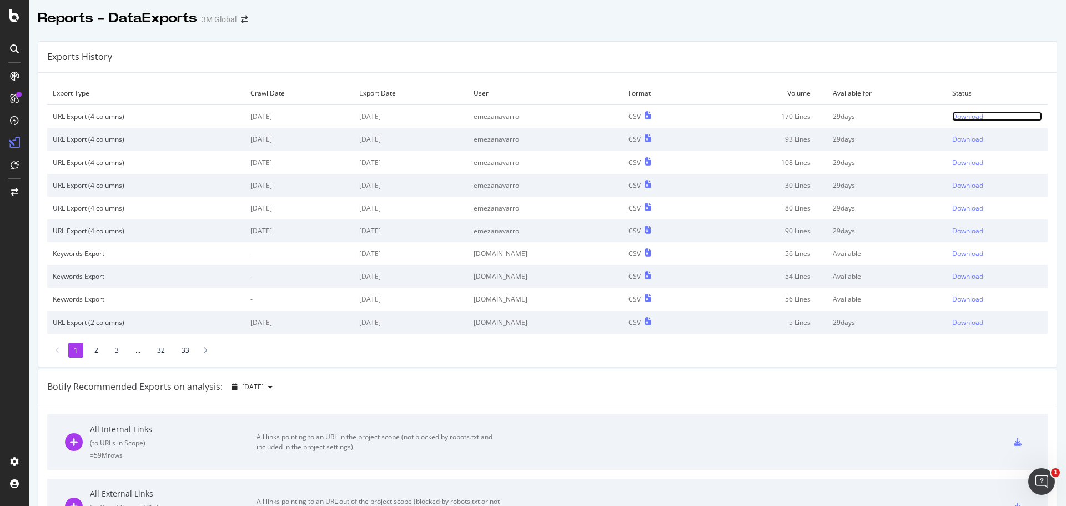
click at [957, 115] on div "Download" at bounding box center [967, 116] width 31 height 9
click at [678, 27] on div "Reports - DataExports 3M Global" at bounding box center [547, 14] width 1037 height 28
